Goal: Contribute content: Contribute content

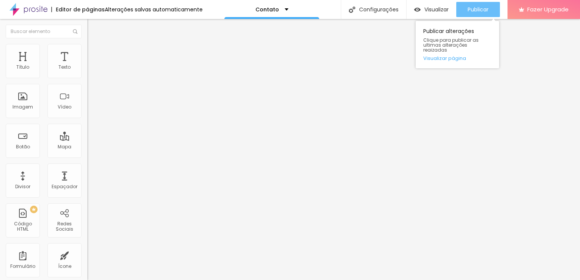
click at [476, 9] on span "Publicar" at bounding box center [478, 9] width 21 height 6
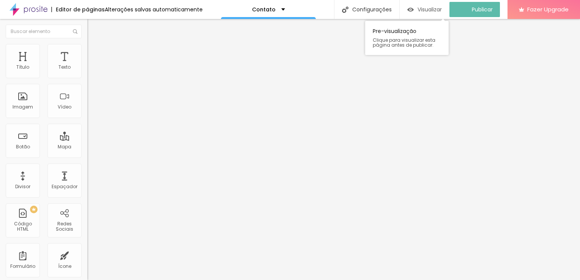
click at [438, 11] on span "Visualizar" at bounding box center [430, 9] width 24 height 6
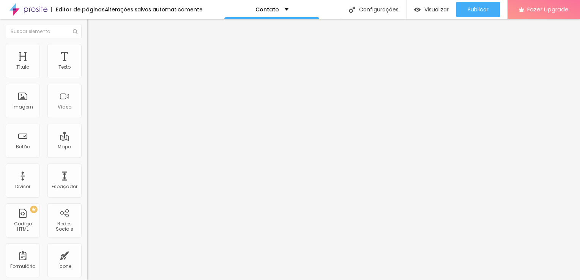
click at [93, 27] on img "button" at bounding box center [96, 28] width 6 height 6
click at [87, 65] on span "Adicionar imagem" at bounding box center [111, 62] width 49 height 6
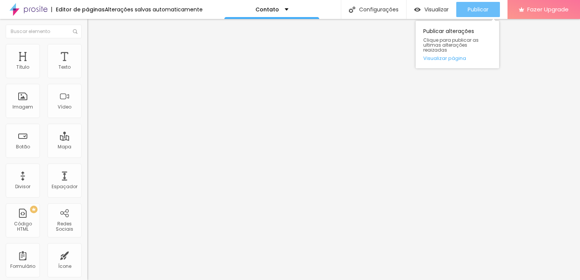
click at [492, 11] on button "Publicar" at bounding box center [479, 9] width 44 height 15
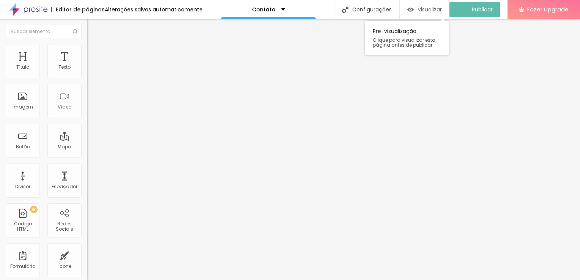
click at [437, 9] on span "Visualizar" at bounding box center [430, 9] width 24 height 6
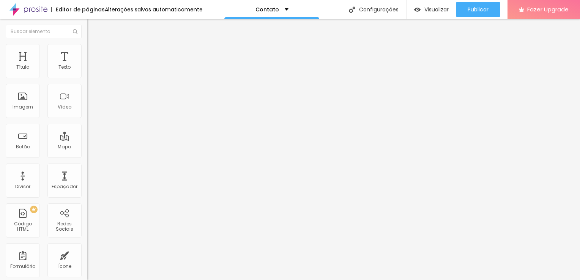
click at [87, 65] on span "Trocar imagem" at bounding box center [107, 62] width 41 height 6
click at [32, 139] on div "Botão" at bounding box center [23, 141] width 34 height 34
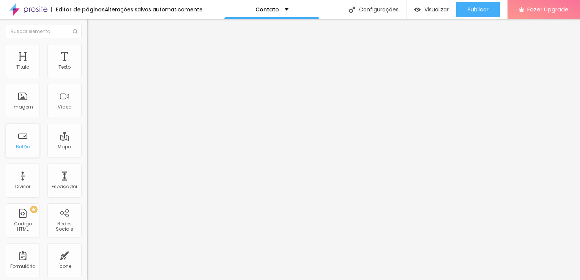
click at [23, 141] on div "Botão" at bounding box center [23, 141] width 34 height 34
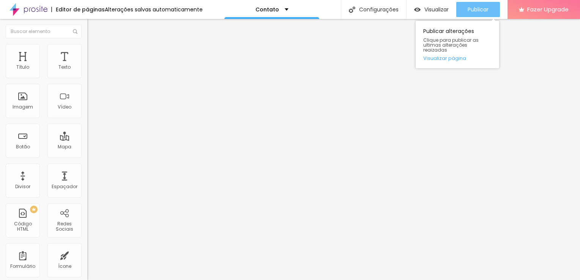
click at [471, 13] on div "Publicar" at bounding box center [478, 9] width 21 height 15
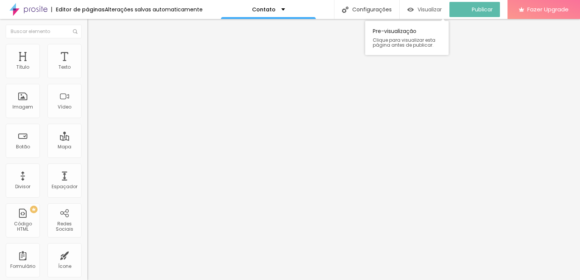
click at [442, 8] on span "Visualizar" at bounding box center [430, 9] width 24 height 6
